Goal: Submit feedback/report problem

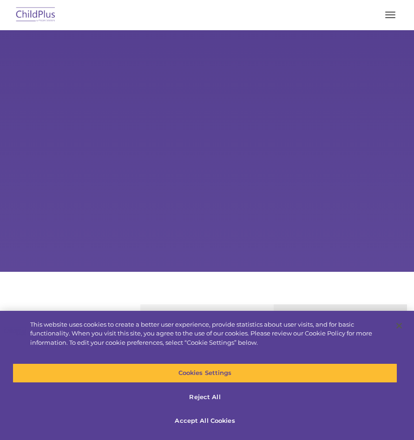
select select "MEDIUM"
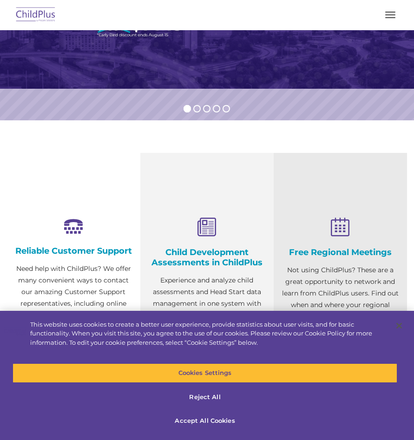
scroll to position [134, 0]
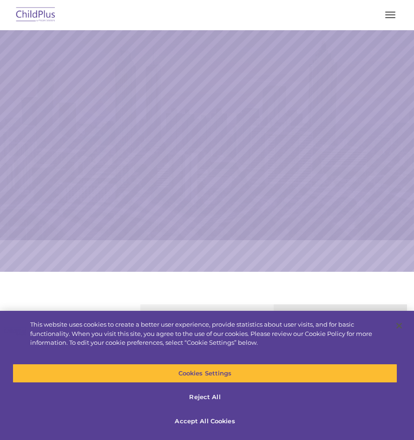
select select "MEDIUM"
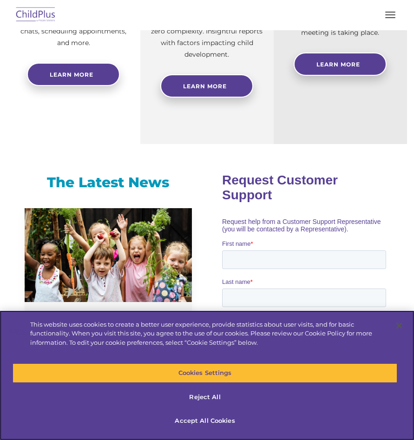
scroll to position [408, 0]
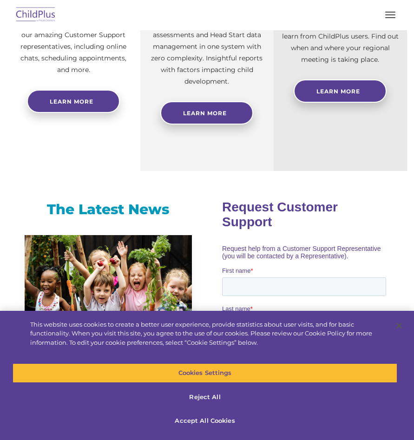
click at [388, 16] on button "button" at bounding box center [389, 14] width 19 height 15
